Goal: Task Accomplishment & Management: Manage account settings

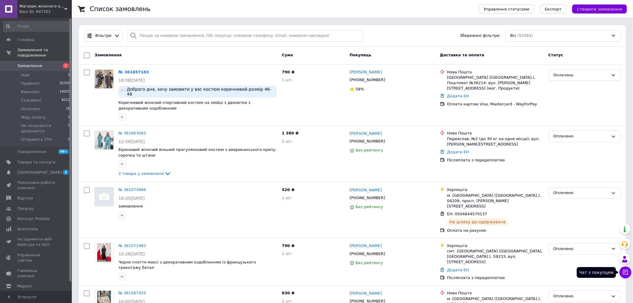
click at [626, 274] on icon at bounding box center [625, 272] width 5 height 5
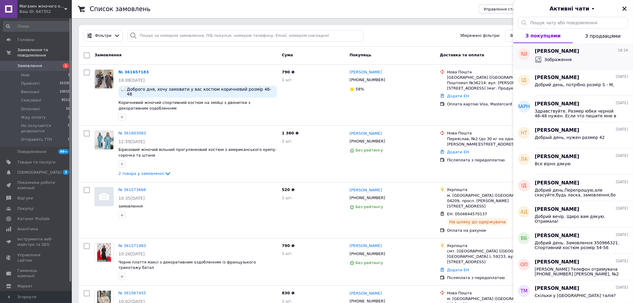
click at [571, 64] on div "[PERSON_NAME] 18:14 Зображення" at bounding box center [584, 56] width 98 height 26
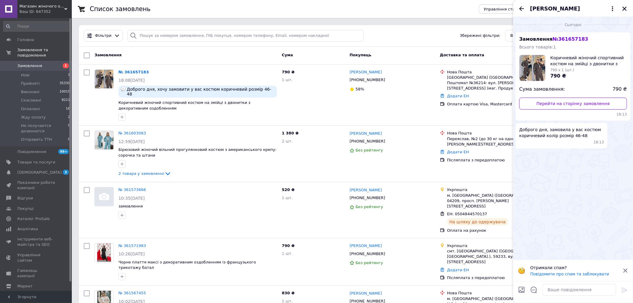
scroll to position [100, 0]
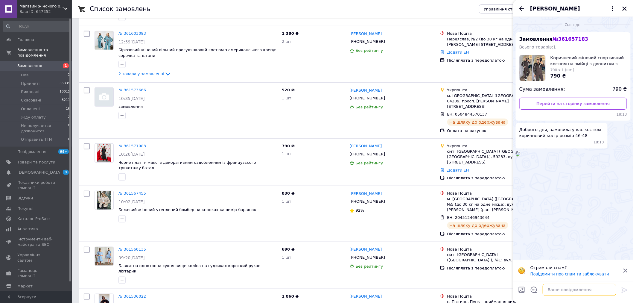
click at [578, 286] on textarea at bounding box center [580, 290] width 74 height 12
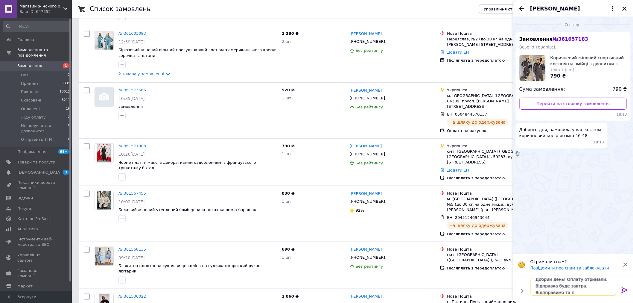
scroll to position [1, 0]
click at [588, 284] on textarea "Добрий день! Оплату отримали. Відправка буде завтра. Відпправимо та повідомимо …" at bounding box center [574, 283] width 86 height 25
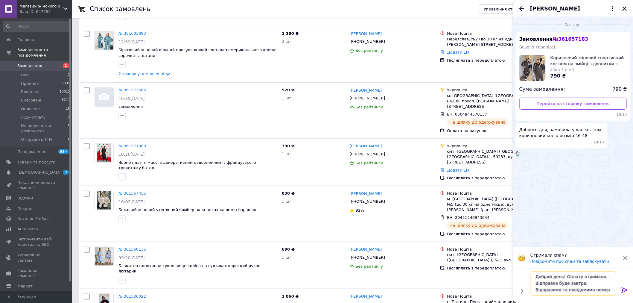
click at [588, 290] on textarea "Добрий день! Оплату отримали. Відправка буде завтра. Відправимо та повідомимо н…" at bounding box center [574, 283] width 86 height 25
type textarea "Добрий день! Оплату отримали. Відправка буде завтра. Відправимо та повідомимо н…"
click at [624, 290] on icon at bounding box center [625, 289] width 6 height 5
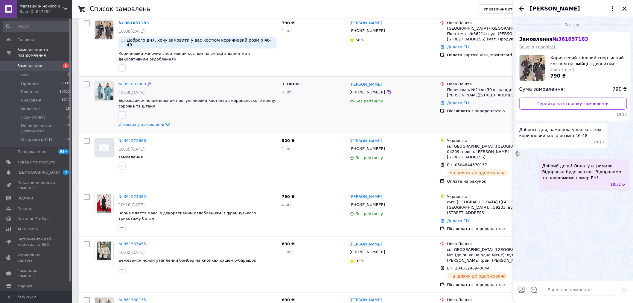
scroll to position [0, 0]
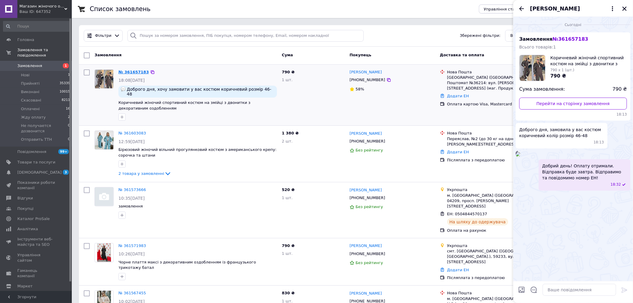
click at [130, 71] on link "№ 361657183" at bounding box center [133, 72] width 31 height 4
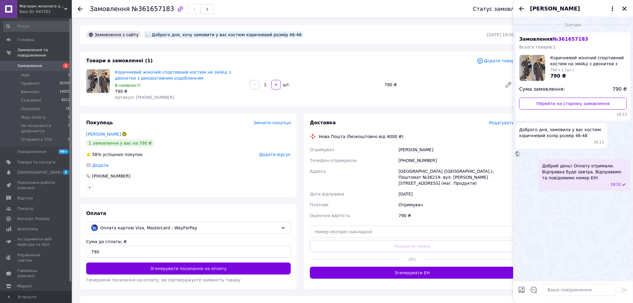
click at [524, 6] on icon "Назад" at bounding box center [521, 8] width 7 height 7
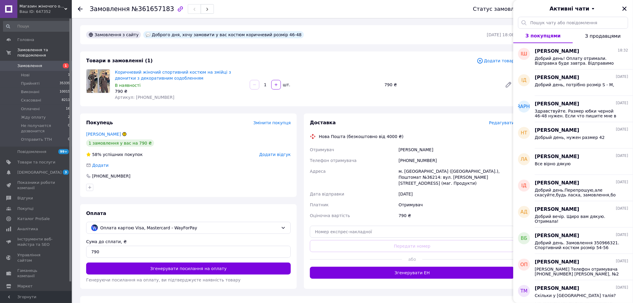
click at [78, 7] on icon at bounding box center [80, 9] width 5 height 5
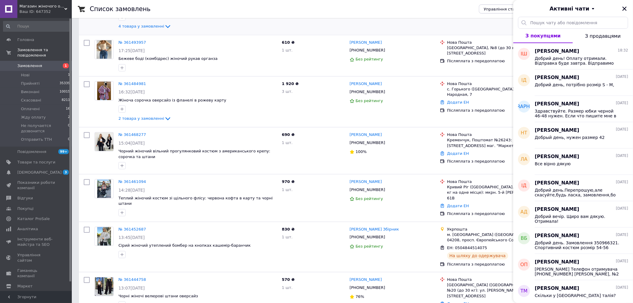
scroll to position [632, 0]
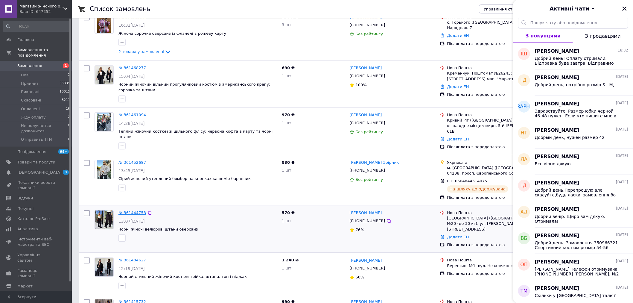
click at [121, 210] on link "№ 361444758" at bounding box center [132, 212] width 28 height 4
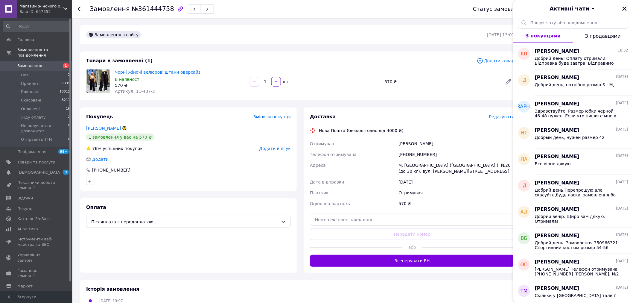
click at [625, 7] on icon "Закрити" at bounding box center [624, 8] width 5 height 5
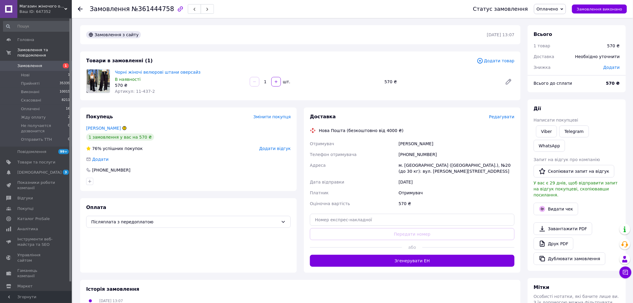
click at [497, 116] on span "Редагувати" at bounding box center [501, 116] width 25 height 5
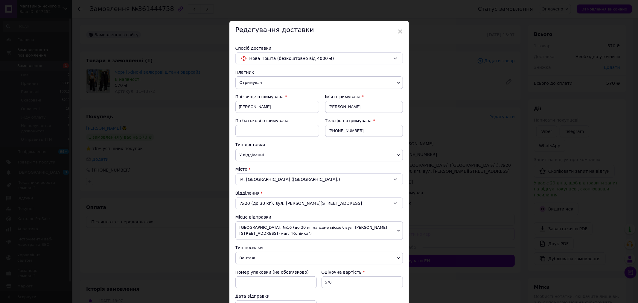
click at [262, 179] on div "м. [GEOGRAPHIC_DATA] ([GEOGRAPHIC_DATA].)" at bounding box center [319, 179] width 168 height 12
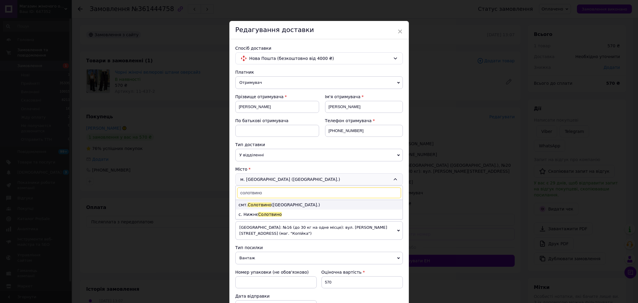
type input "солотвино"
click at [262, 203] on span "Солотвино" at bounding box center [260, 204] width 24 height 5
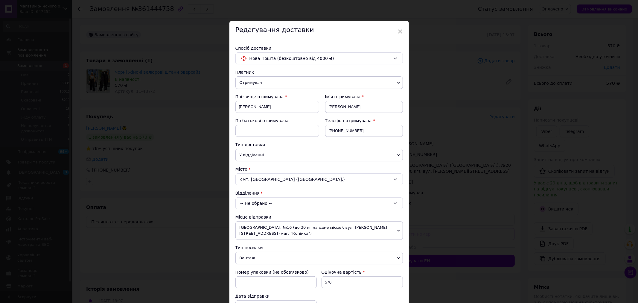
click at [267, 204] on div "-- Не обрано --" at bounding box center [319, 203] width 168 height 12
click at [277, 231] on li "№1: вул. [STREET_ADDRESS]" at bounding box center [319, 229] width 167 height 10
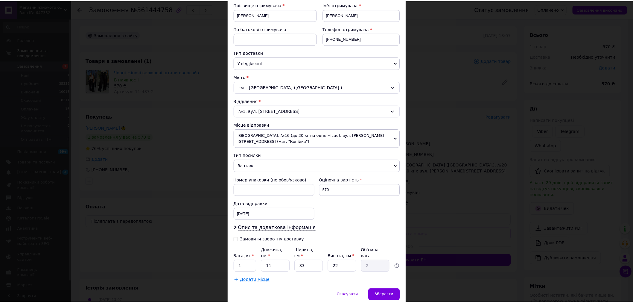
scroll to position [100, 0]
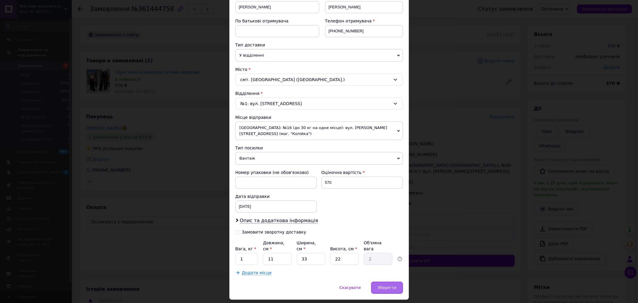
click at [388, 285] on span "Зберегти" at bounding box center [387, 287] width 19 height 4
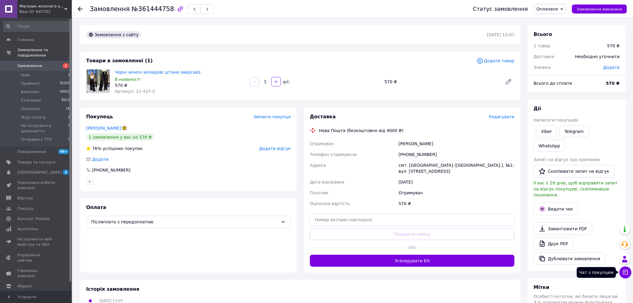
drag, startPoint x: 627, startPoint y: 274, endPoint x: 626, endPoint y: 271, distance: 3.5
click at [627, 274] on icon at bounding box center [626, 272] width 6 height 6
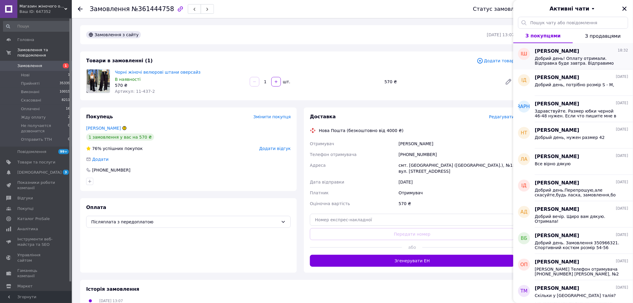
click at [587, 56] on span "Добрий день! Оплату отримали. Відправка буде завтра. Відправимо та повідомимо н…" at bounding box center [577, 61] width 85 height 10
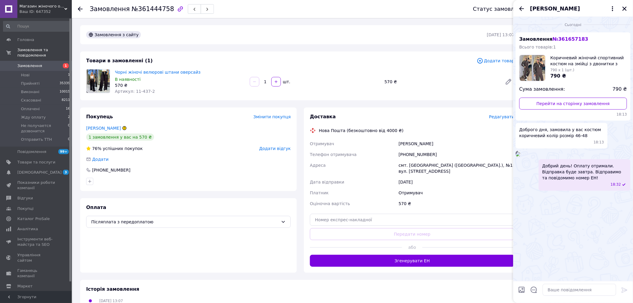
drag, startPoint x: 281, startPoint y: 43, endPoint x: 178, endPoint y: 42, distance: 102.6
click at [280, 43] on div "Замовлення з сайту [DATE] 13:07" at bounding box center [300, 34] width 440 height 19
click at [25, 72] on span "Нові" at bounding box center [25, 74] width 9 height 5
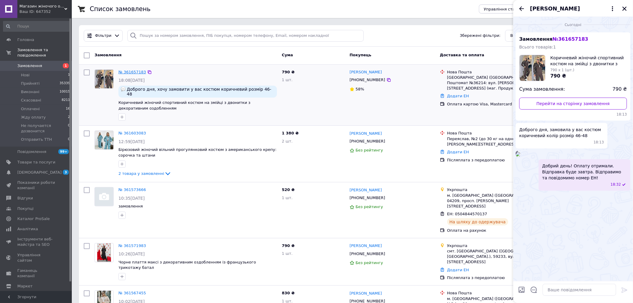
click at [130, 71] on link "№ 361657183" at bounding box center [132, 72] width 28 height 4
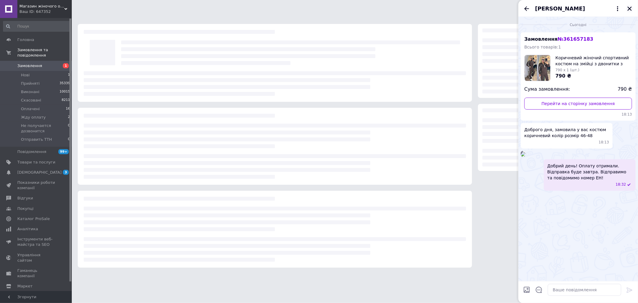
click at [629, 9] on icon "Закрити" at bounding box center [630, 9] width 4 height 4
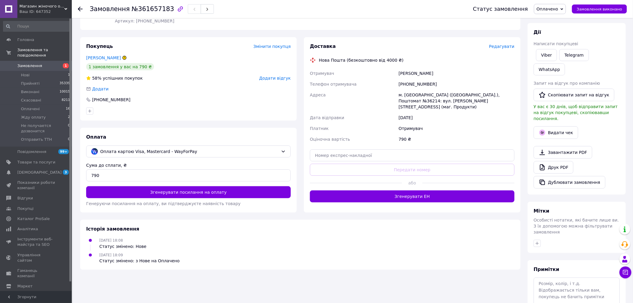
scroll to position [94, 0]
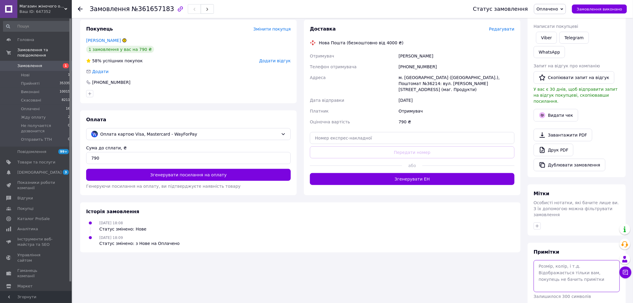
click at [559, 260] on textarea at bounding box center [577, 276] width 86 height 32
type textarea "46-48, чат прома"
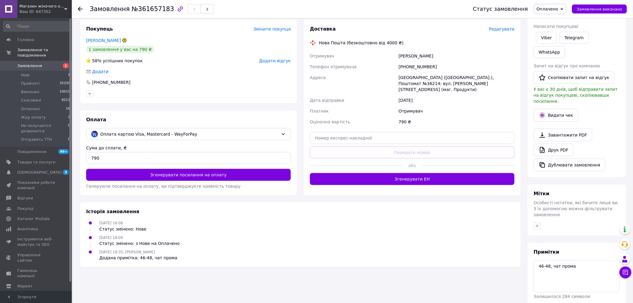
click at [80, 7] on use at bounding box center [80, 9] width 5 height 5
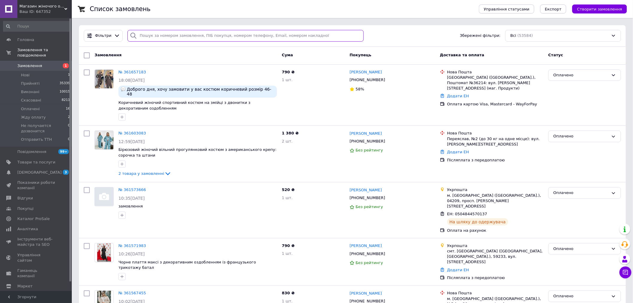
click at [180, 38] on input "search" at bounding box center [245, 36] width 236 height 12
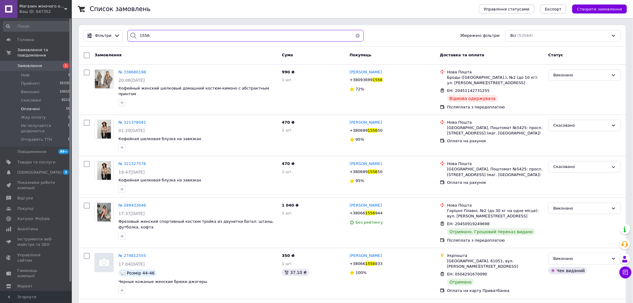
type input "1556"
click at [34, 106] on span "Оплачені" at bounding box center [30, 108] width 19 height 5
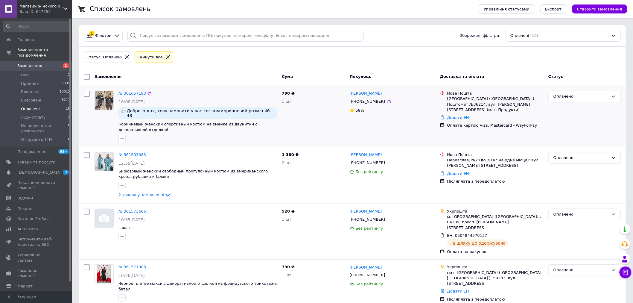
click at [124, 92] on link "№ 361657183" at bounding box center [132, 93] width 28 height 4
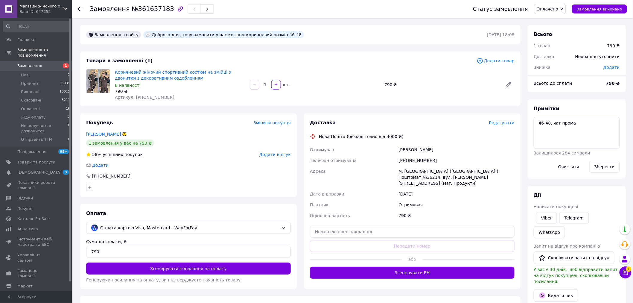
click at [81, 5] on div at bounding box center [84, 9] width 12 height 18
click at [80, 9] on icon at bounding box center [80, 9] width 5 height 5
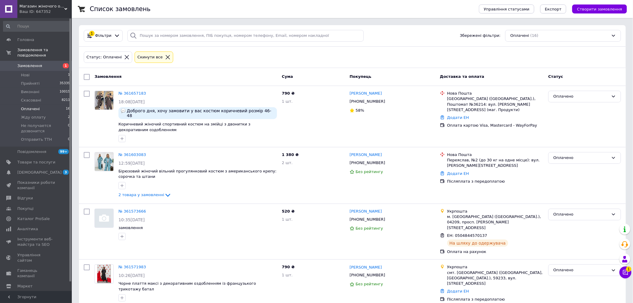
click at [165, 55] on icon at bounding box center [167, 56] width 5 height 5
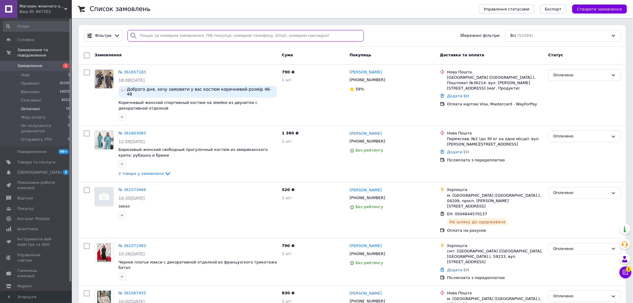
click at [168, 35] on input "search" at bounding box center [245, 36] width 236 height 12
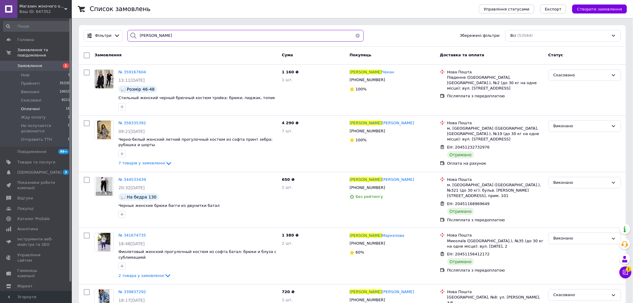
click at [151, 36] on input "[PERSON_NAME]" at bounding box center [245, 36] width 236 height 12
click at [152, 36] on input "[PERSON_NAME]" at bounding box center [245, 36] width 236 height 12
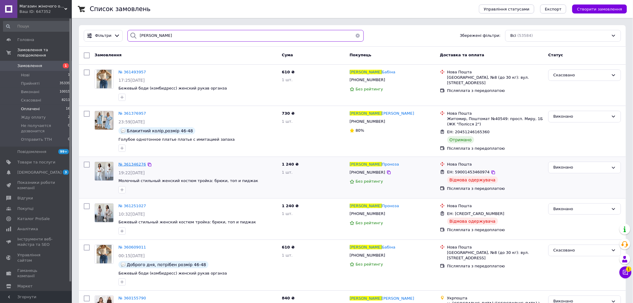
type input "[PERSON_NAME]"
click at [126, 165] on span "№ 361346276" at bounding box center [132, 164] width 28 height 4
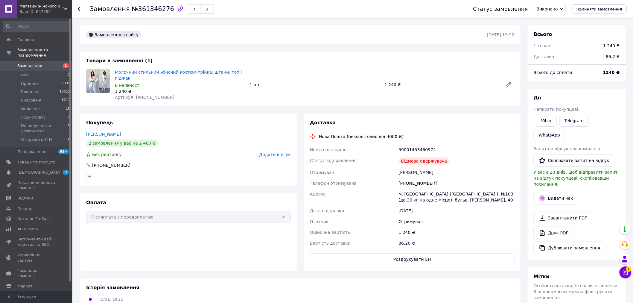
click at [278, 152] on span "Додати відгук" at bounding box center [274, 154] width 31 height 5
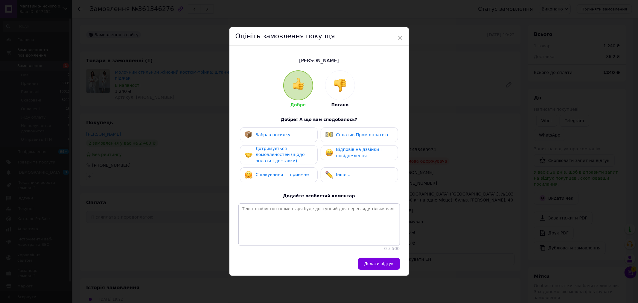
click at [340, 86] on img at bounding box center [340, 85] width 13 height 13
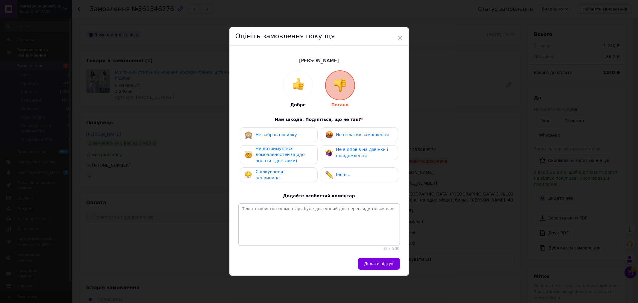
click at [360, 172] on div "Інше..." at bounding box center [360, 175] width 68 height 8
click at [306, 217] on textarea at bounding box center [319, 224] width 162 height 42
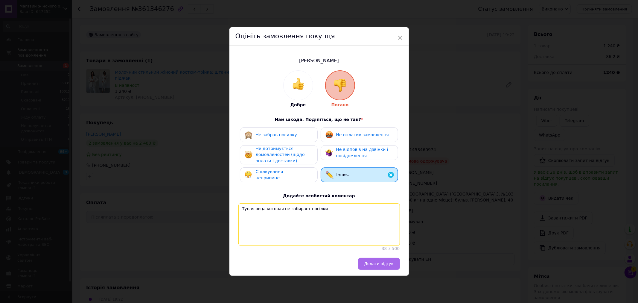
type textarea "Тупая овца которая не забирает посілки"
drag, startPoint x: 394, startPoint y: 263, endPoint x: 392, endPoint y: 276, distance: 13.1
click at [394, 263] on button "Додати відгук" at bounding box center [379, 264] width 42 height 12
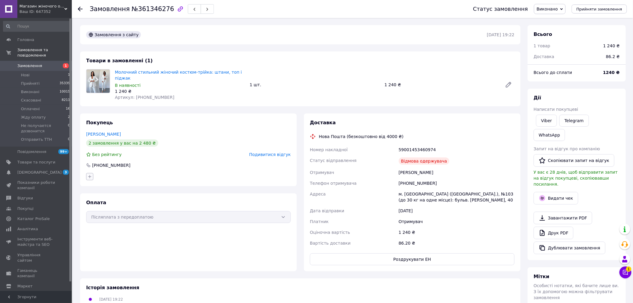
click at [88, 173] on button "button" at bounding box center [89, 176] width 7 height 7
click at [91, 221] on label "черный список" at bounding box center [107, 223] width 37 height 5
click at [91, 221] on input "черный список" at bounding box center [91, 223] width 4 height 4
click at [90, 221] on input "черный список" at bounding box center [91, 223] width 4 height 4
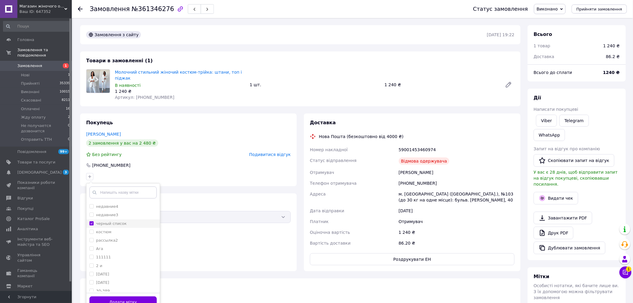
checkbox input "true"
click at [127, 296] on button "Додати мітку" at bounding box center [122, 302] width 67 height 12
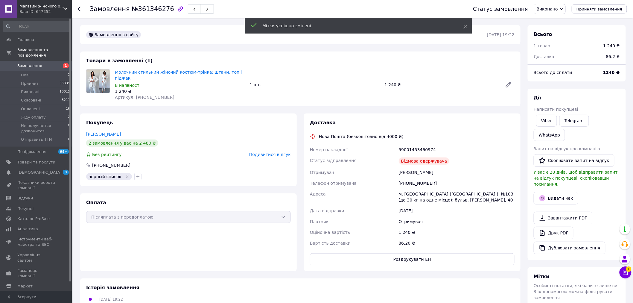
drag, startPoint x: 80, startPoint y: 10, endPoint x: 148, endPoint y: 49, distance: 78.4
click at [80, 10] on icon at bounding box center [80, 9] width 5 height 5
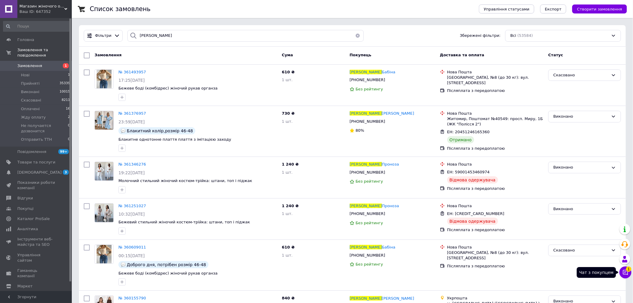
click at [626, 272] on icon at bounding box center [626, 272] width 6 height 6
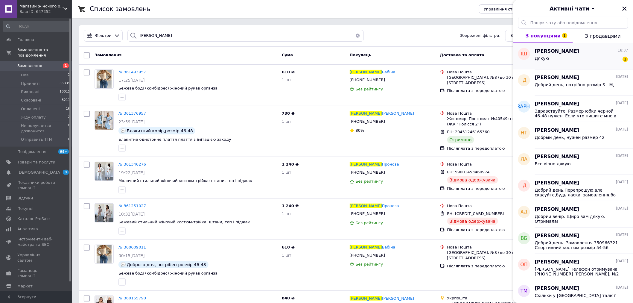
click at [555, 60] on div "Дякую 1" at bounding box center [581, 60] width 93 height 10
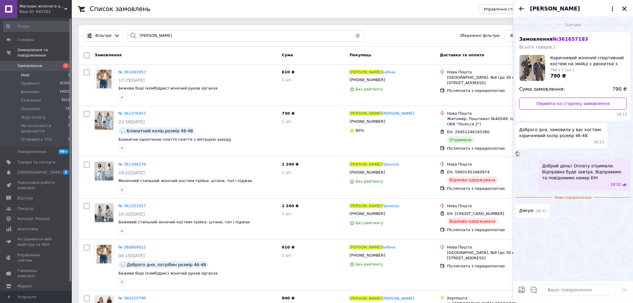
click at [34, 71] on li "Нові 1" at bounding box center [37, 75] width 74 height 8
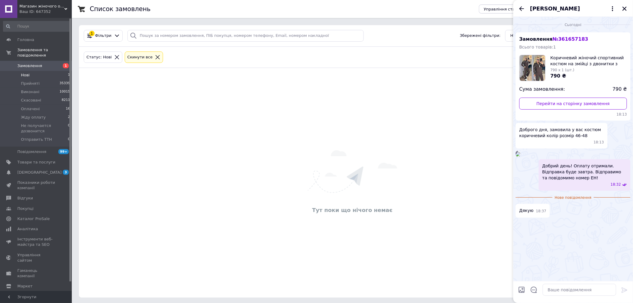
drag, startPoint x: 156, startPoint y: 57, endPoint x: 150, endPoint y: 57, distance: 5.7
click at [154, 57] on div "Cкинути все" at bounding box center [144, 57] width 41 height 14
click at [156, 57] on icon at bounding box center [158, 57] width 4 height 4
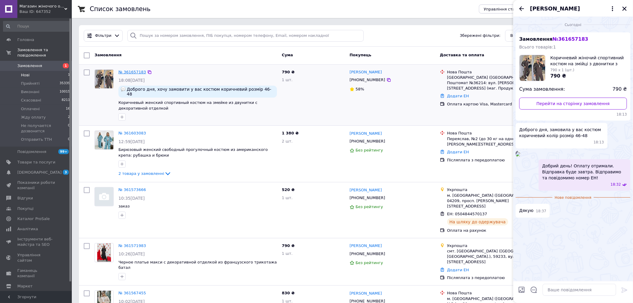
click at [124, 73] on link "№ 361657183" at bounding box center [132, 72] width 28 height 4
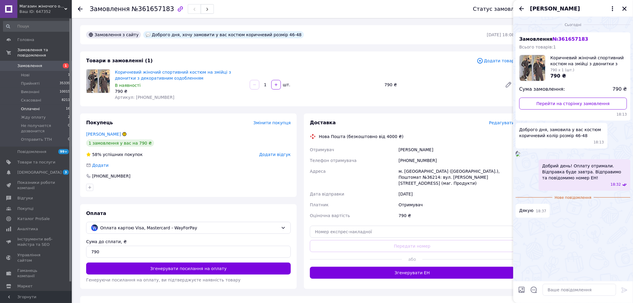
click at [33, 106] on span "Оплачені" at bounding box center [30, 108] width 19 height 5
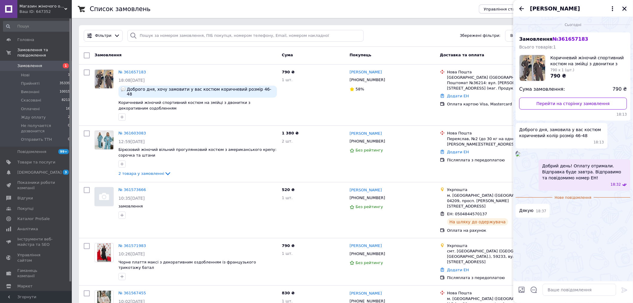
click at [623, 7] on icon "Закрити" at bounding box center [624, 8] width 5 height 5
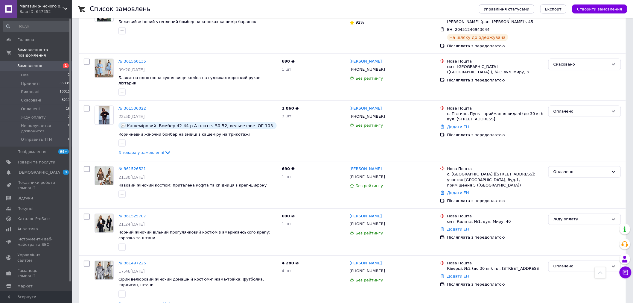
scroll to position [299, 0]
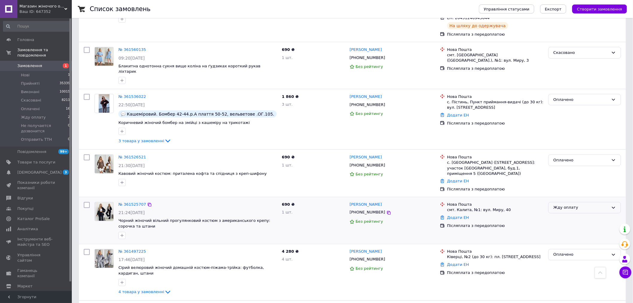
click at [574, 205] on div "Жду оплату" at bounding box center [580, 208] width 55 height 6
click at [565, 247] on li "Оплачено" at bounding box center [585, 252] width 72 height 11
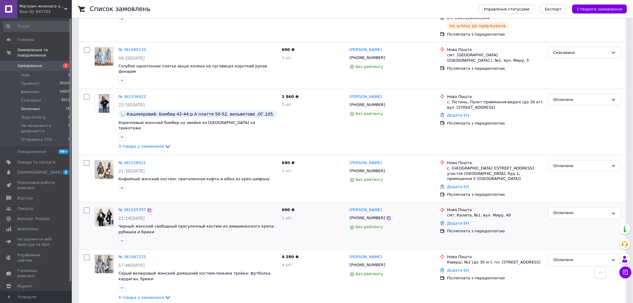
click at [30, 106] on span "Оплачені" at bounding box center [30, 108] width 19 height 5
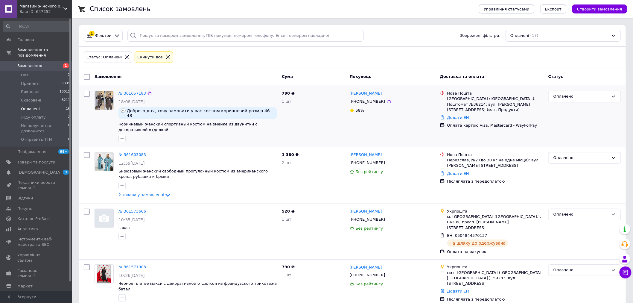
click at [88, 93] on input "checkbox" at bounding box center [87, 94] width 6 height 6
checkbox input "true"
click at [85, 152] on input "checkbox" at bounding box center [87, 155] width 6 height 6
checkbox input "true"
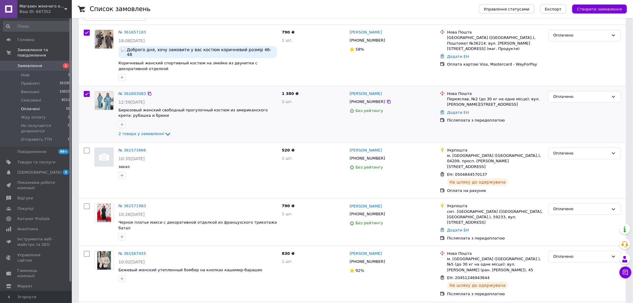
scroll to position [66, 0]
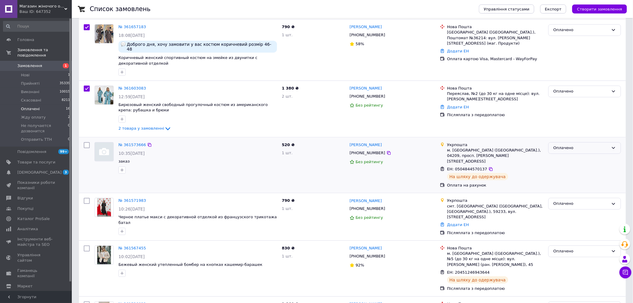
click at [578, 145] on div "Оплачено" at bounding box center [580, 148] width 55 height 6
checkbox input "true"
click at [567, 168] on li "Виконано" at bounding box center [585, 171] width 72 height 11
checkbox input "false"
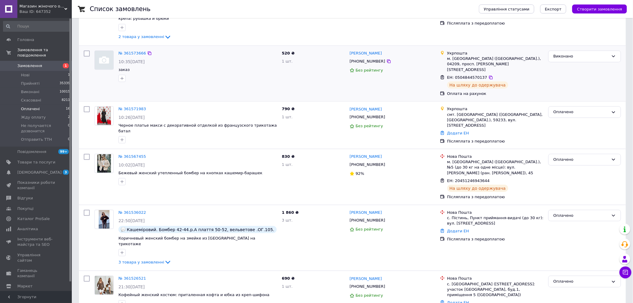
scroll to position [166, 0]
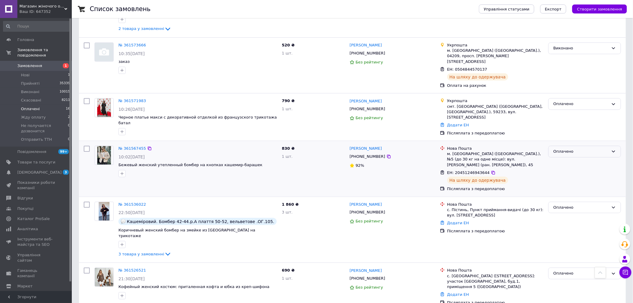
click at [581, 148] on div "Оплачено" at bounding box center [580, 151] width 55 height 6
click at [565, 169] on li "Виконано" at bounding box center [585, 174] width 72 height 11
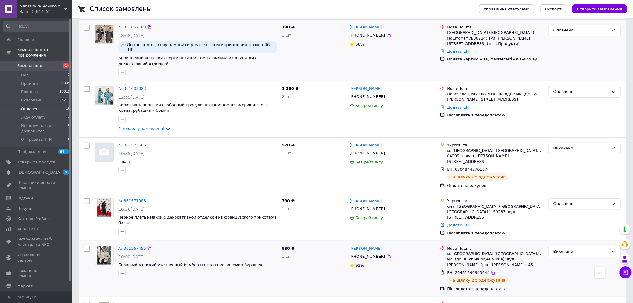
scroll to position [0, 0]
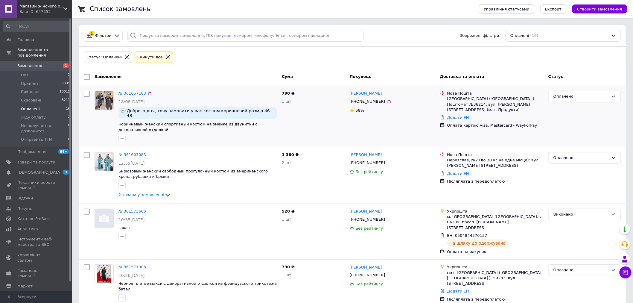
click at [87, 95] on input "checkbox" at bounding box center [87, 94] width 6 height 6
checkbox input "true"
click at [87, 152] on input "checkbox" at bounding box center [87, 155] width 6 height 6
checkbox input "true"
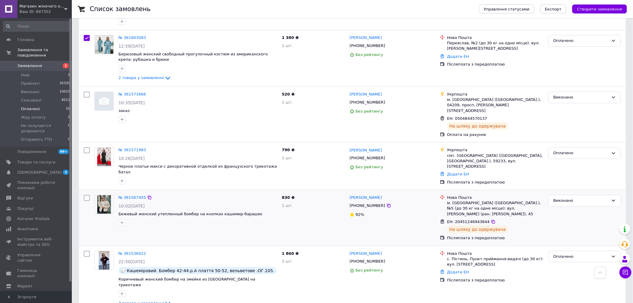
scroll to position [166, 0]
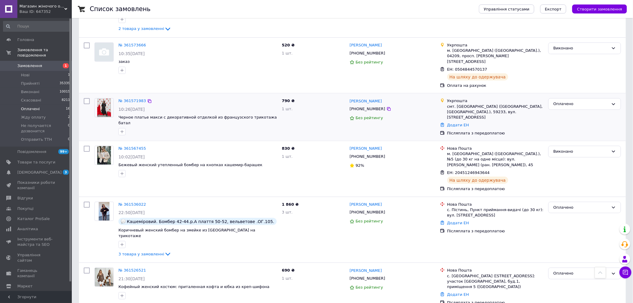
click at [85, 98] on input "checkbox" at bounding box center [87, 101] width 6 height 6
checkbox input "true"
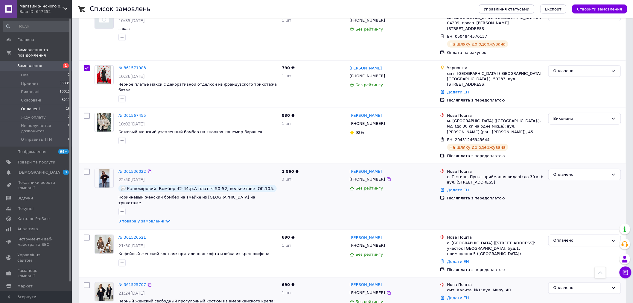
scroll to position [199, 0]
click at [85, 168] on input "checkbox" at bounding box center [87, 171] width 6 height 6
checkbox input "true"
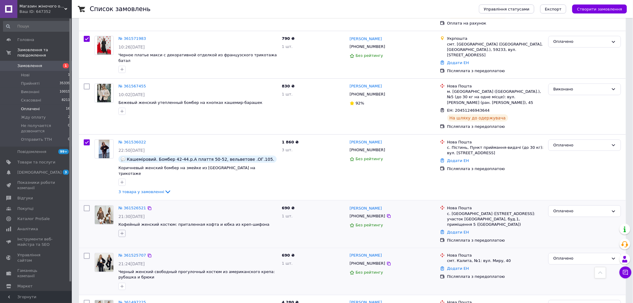
scroll to position [266, 0]
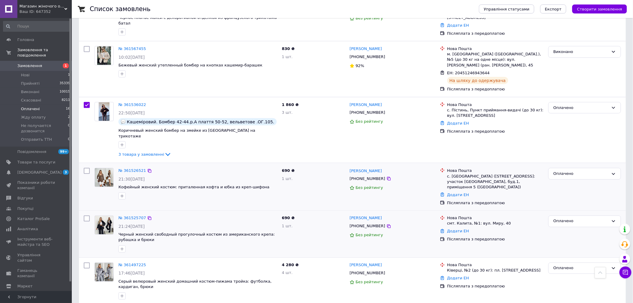
click at [87, 168] on input "checkbox" at bounding box center [87, 171] width 6 height 6
checkbox input "true"
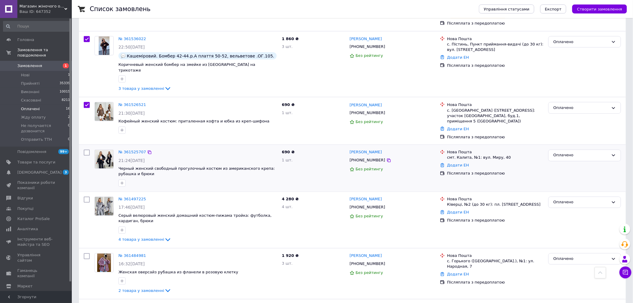
scroll to position [332, 0]
click at [85, 149] on input "checkbox" at bounding box center [87, 152] width 6 height 6
checkbox input "true"
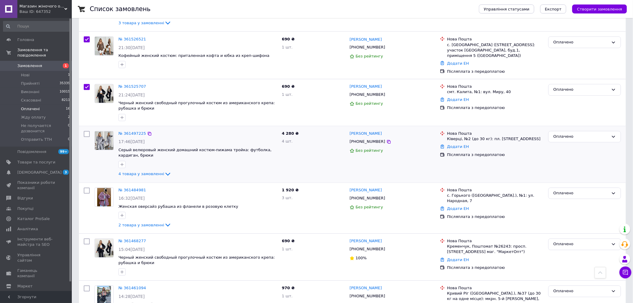
scroll to position [399, 0]
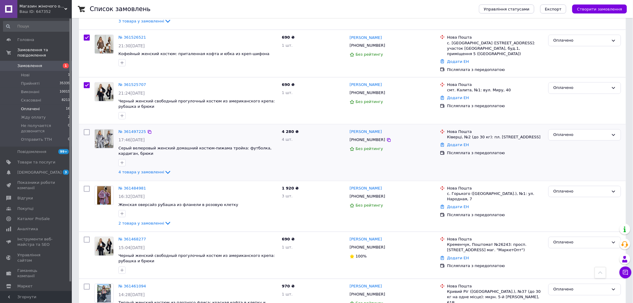
click at [85, 129] on input "checkbox" at bounding box center [87, 132] width 6 height 6
checkbox input "true"
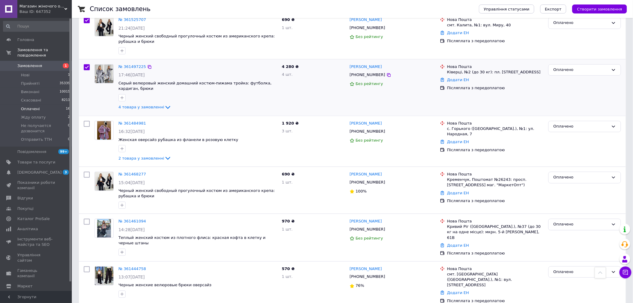
scroll to position [465, 0]
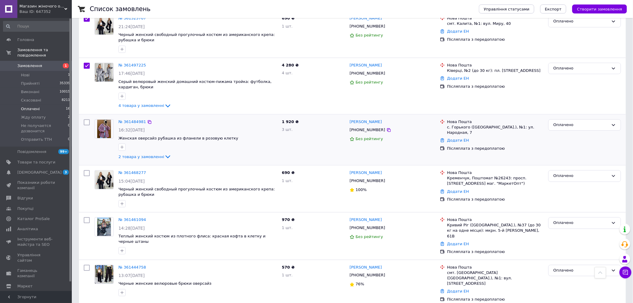
click at [88, 119] on input "checkbox" at bounding box center [87, 122] width 6 height 6
checkbox input "true"
click at [91, 168] on div at bounding box center [86, 189] width 11 height 42
checkbox input "true"
click at [88, 170] on input "checkbox" at bounding box center [87, 173] width 6 height 6
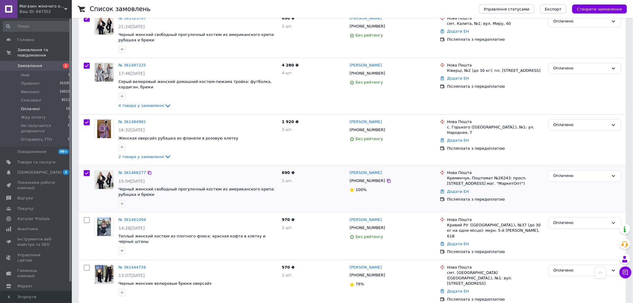
checkbox input "true"
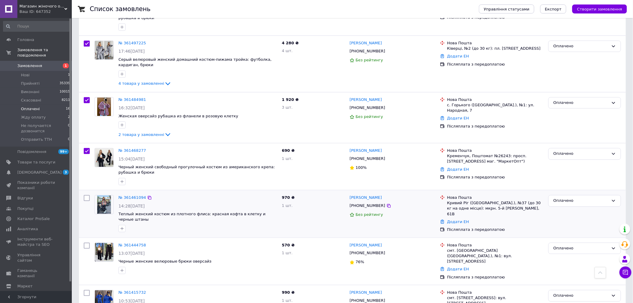
scroll to position [498, 0]
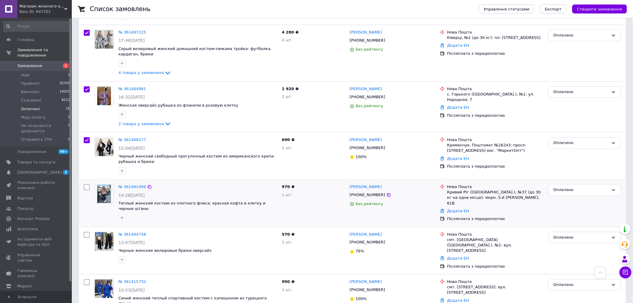
click at [86, 184] on input "checkbox" at bounding box center [87, 187] width 6 height 6
checkbox input "true"
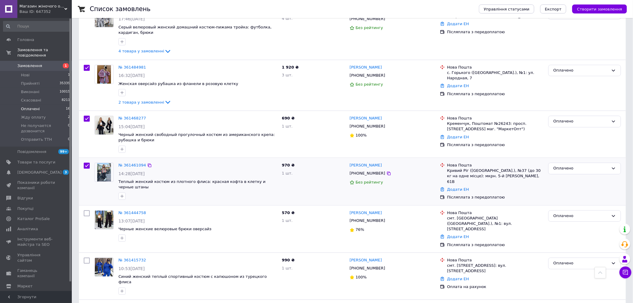
scroll to position [532, 0]
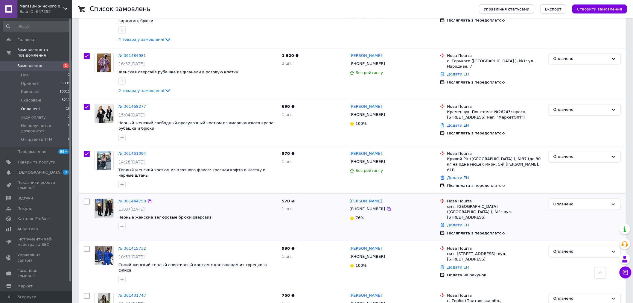
click at [85, 198] on input "checkbox" at bounding box center [87, 201] width 6 height 6
checkbox input "true"
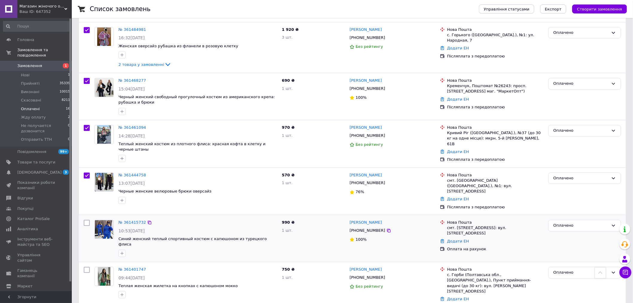
scroll to position [598, 0]
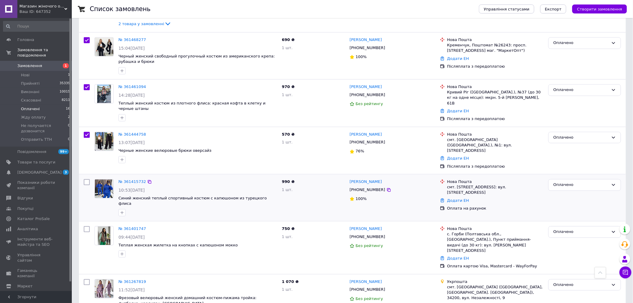
click at [87, 179] on input "checkbox" at bounding box center [87, 182] width 6 height 6
checkbox input "true"
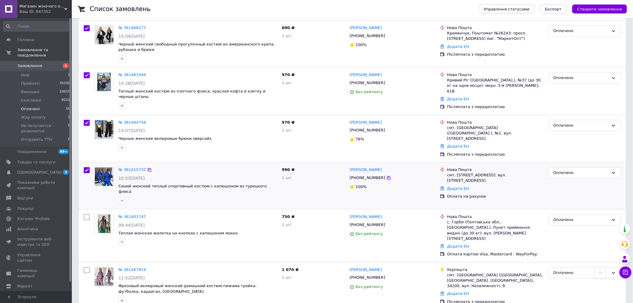
scroll to position [617, 0]
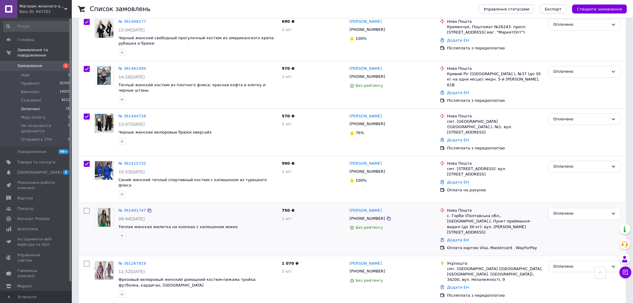
click at [87, 208] on input "checkbox" at bounding box center [87, 211] width 6 height 6
checkbox input "true"
click at [85, 261] on input "checkbox" at bounding box center [87, 264] width 6 height 6
checkbox input "true"
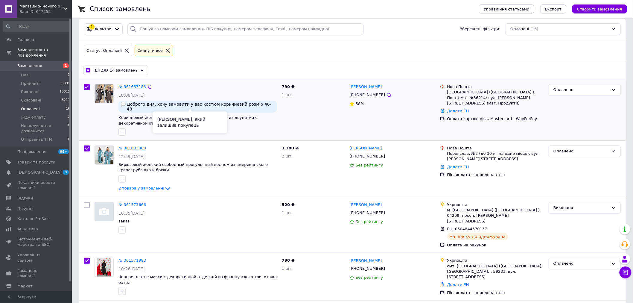
scroll to position [0, 0]
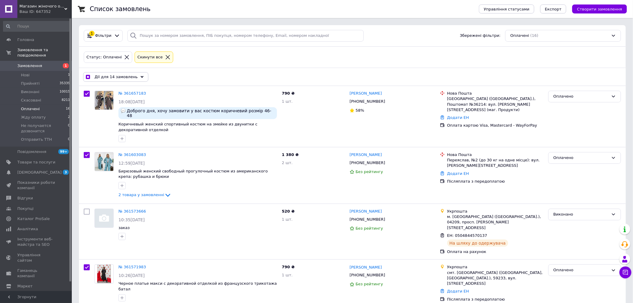
click at [119, 77] on span "Дії для 14 замовлень" at bounding box center [116, 76] width 43 height 5
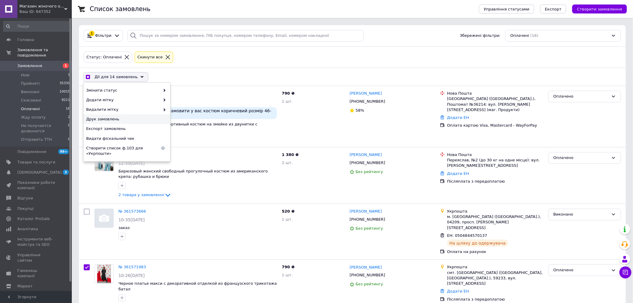
click at [115, 120] on span "Друк замовлень" at bounding box center [126, 118] width 80 height 5
checkbox input "true"
click at [88, 78] on input "checkbox" at bounding box center [88, 77] width 4 height 4
checkbox input "false"
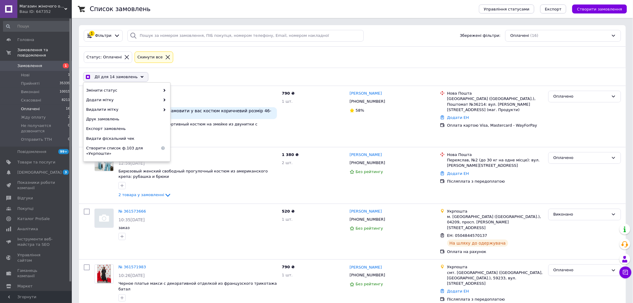
checkbox input "false"
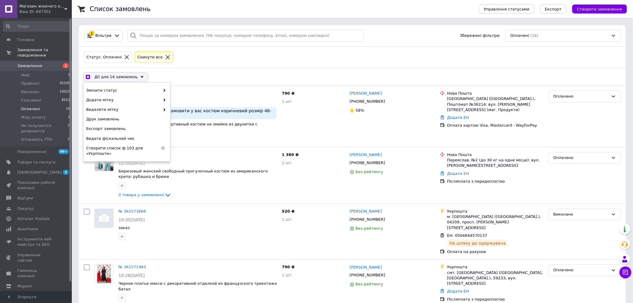
checkbox input "false"
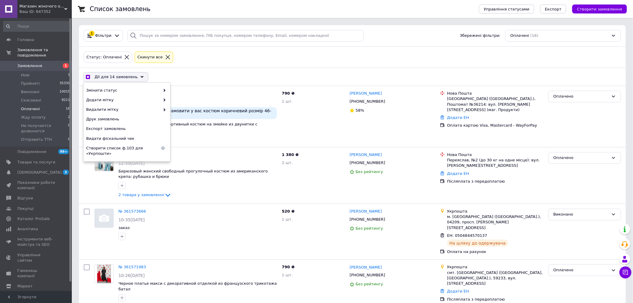
checkbox input "false"
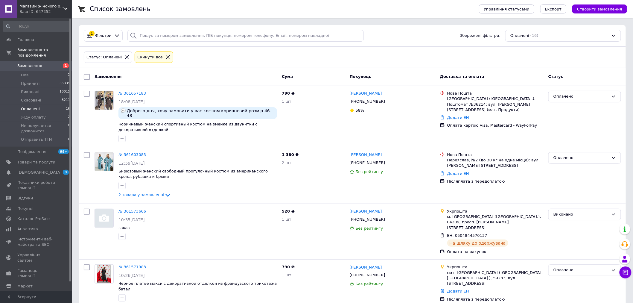
click at [166, 58] on icon at bounding box center [168, 57] width 4 height 4
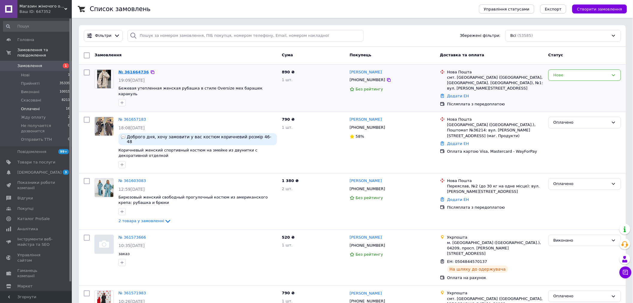
click at [133, 72] on link "№ 361664736" at bounding box center [133, 72] width 31 height 4
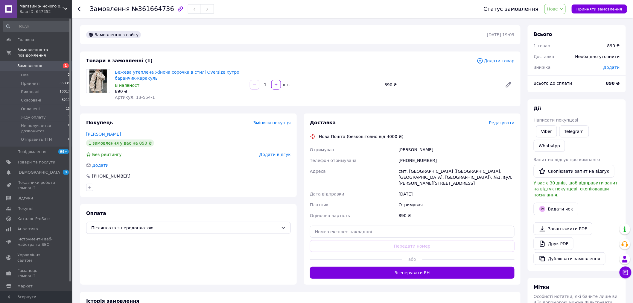
drag, startPoint x: 562, startPoint y: 7, endPoint x: 566, endPoint y: 7, distance: 4.2
click at [558, 7] on span "Нове" at bounding box center [552, 9] width 11 height 5
click at [570, 56] on li "Жду оплату" at bounding box center [575, 56] width 61 height 9
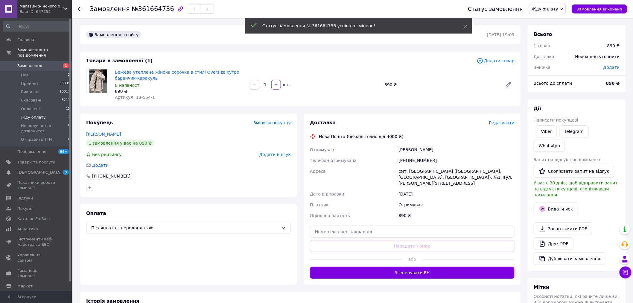
click at [23, 115] on span "Жду оплату" at bounding box center [33, 117] width 25 height 5
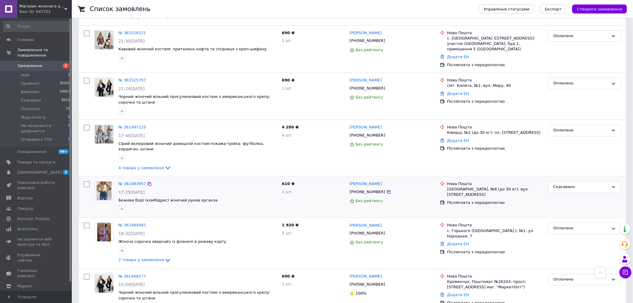
scroll to position [598, 0]
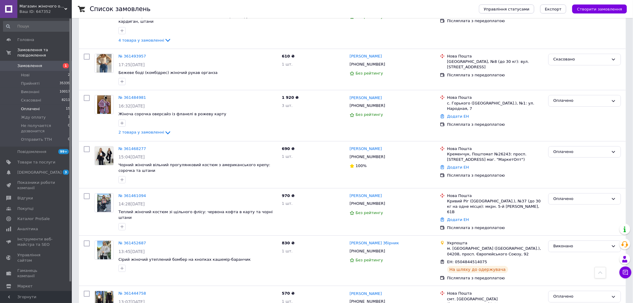
click at [34, 106] on span "Оплачені" at bounding box center [30, 108] width 19 height 5
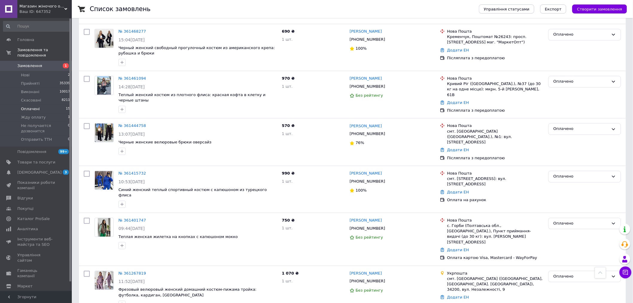
scroll to position [516, 0]
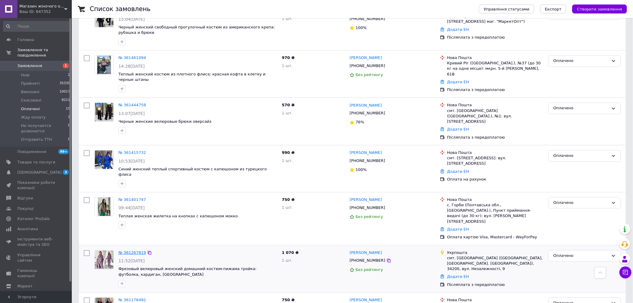
click at [126, 250] on link "№ 361267819" at bounding box center [132, 252] width 28 height 4
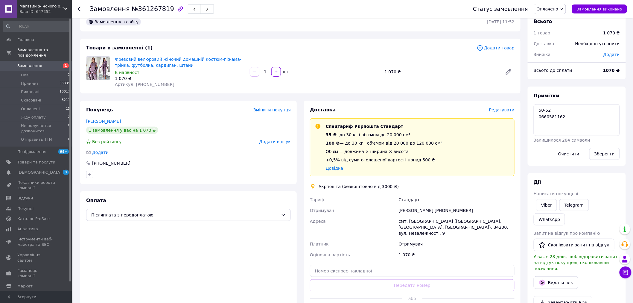
scroll to position [33, 0]
